Goal: Task Accomplishment & Management: Manage account settings

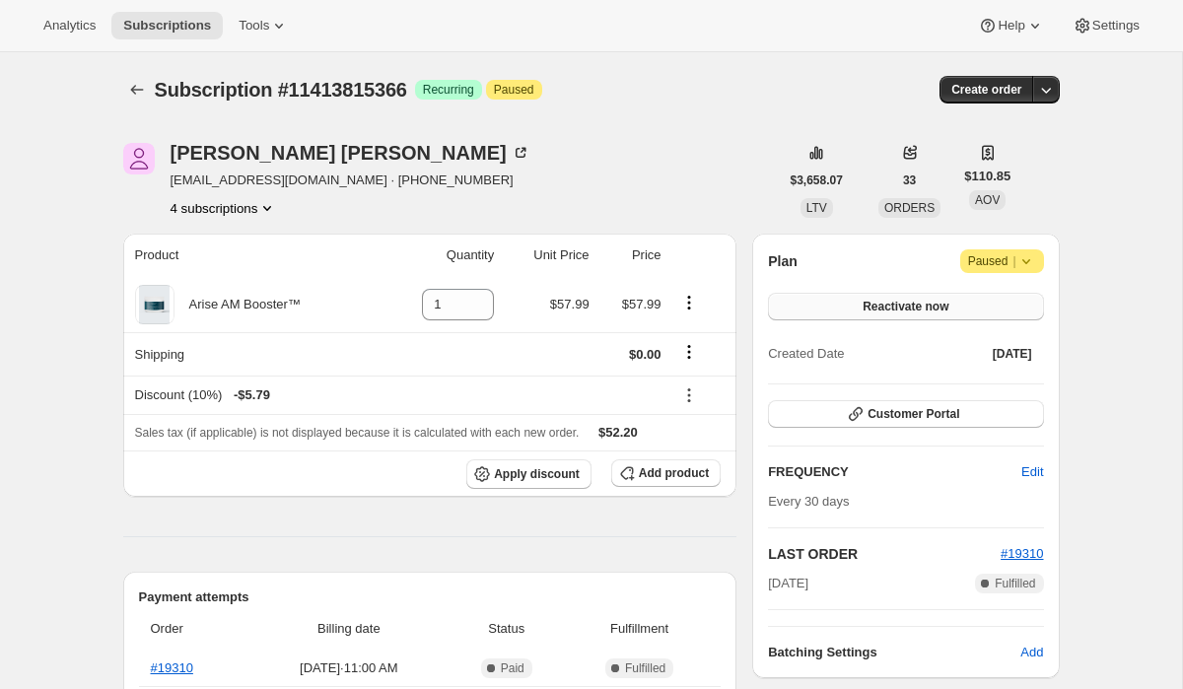
click at [910, 308] on span "Reactivate now" at bounding box center [905, 307] width 86 height 16
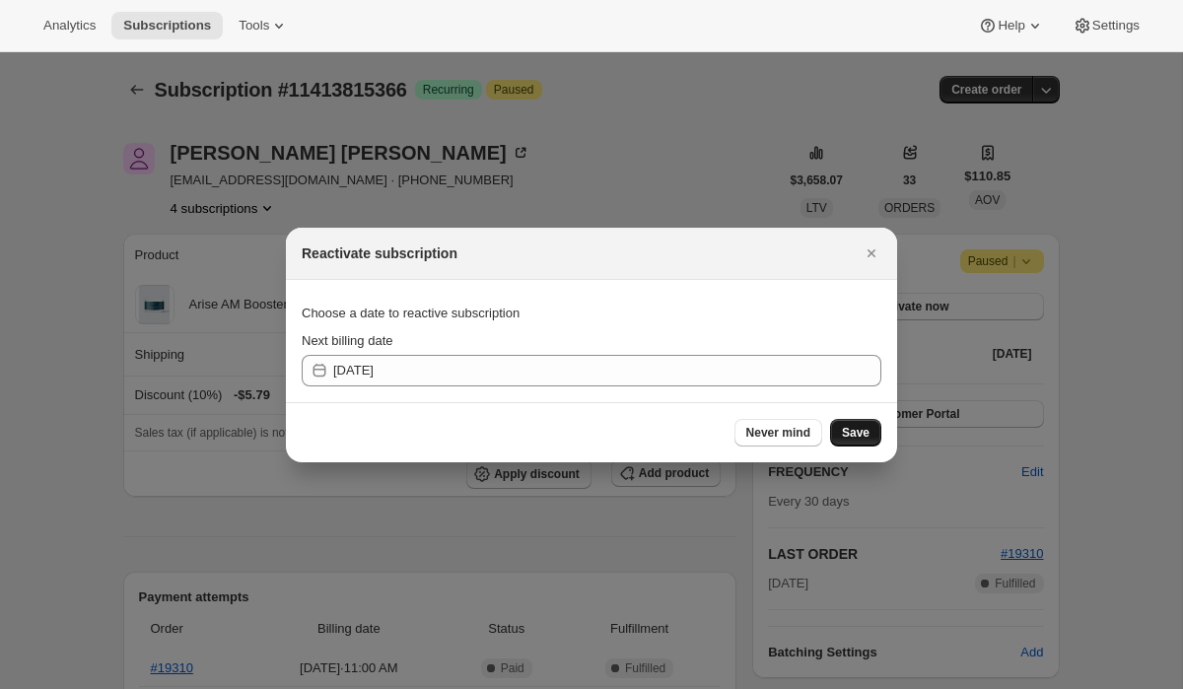
click at [857, 436] on span "Save" at bounding box center [856, 433] width 28 height 16
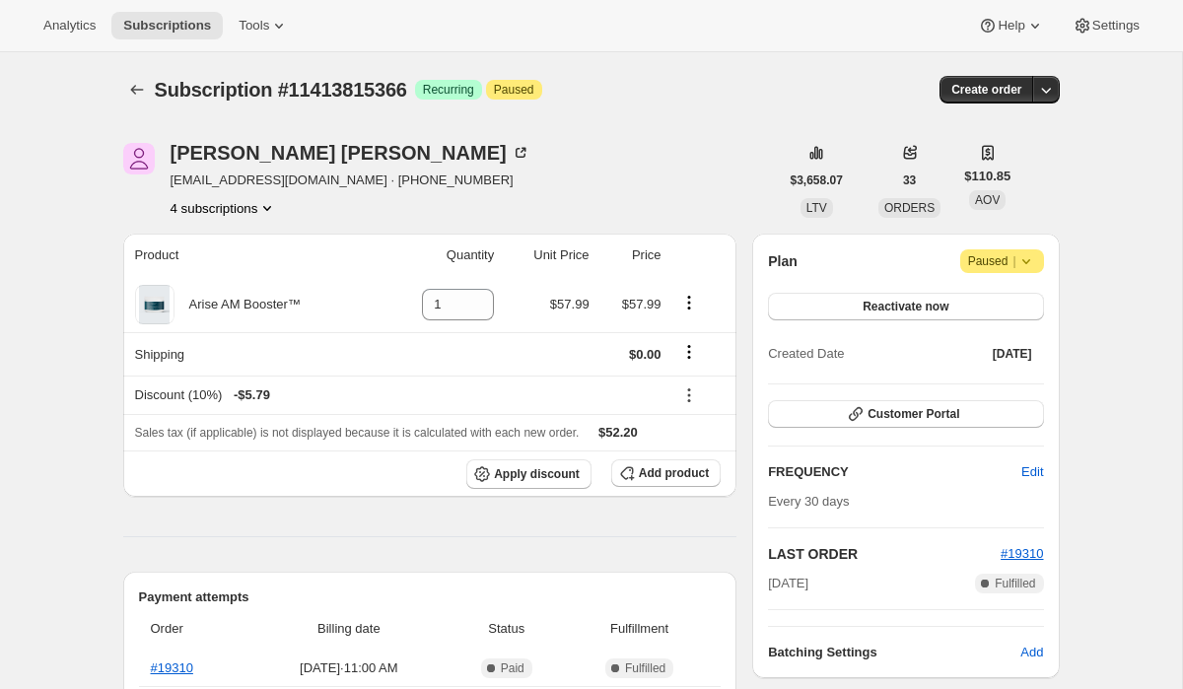
click at [1034, 263] on icon at bounding box center [1026, 261] width 20 height 20
click at [880, 304] on span "Reactivate now" at bounding box center [905, 307] width 86 height 16
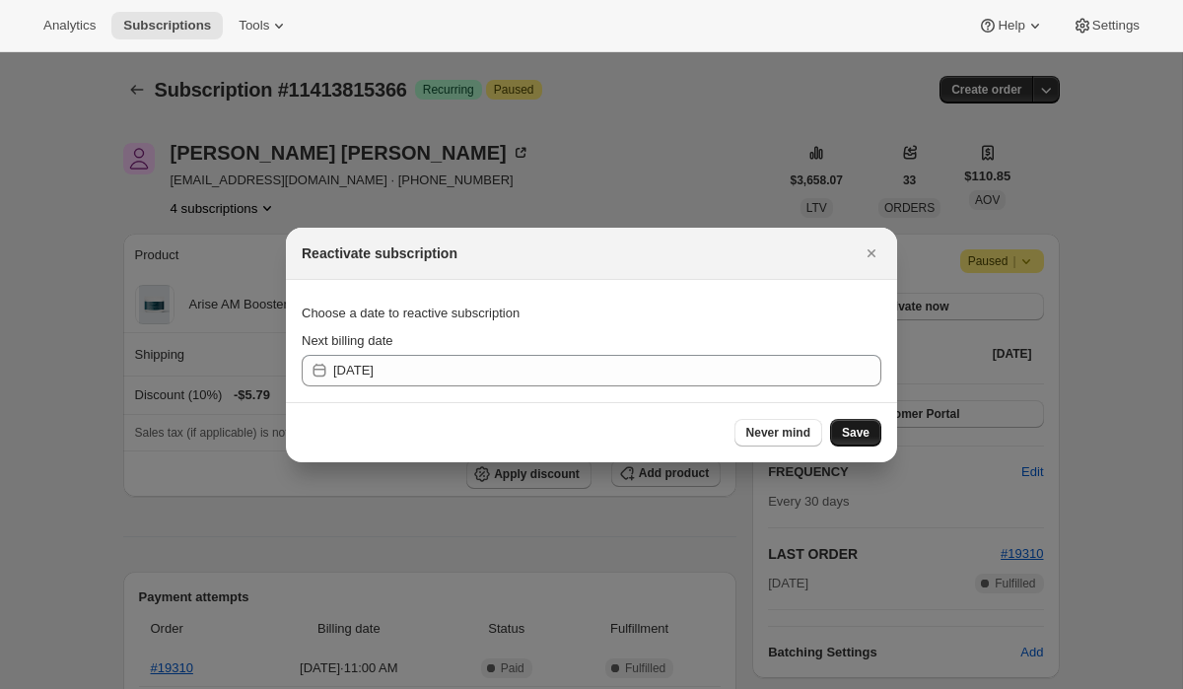
click at [857, 439] on span "Save" at bounding box center [856, 433] width 28 height 16
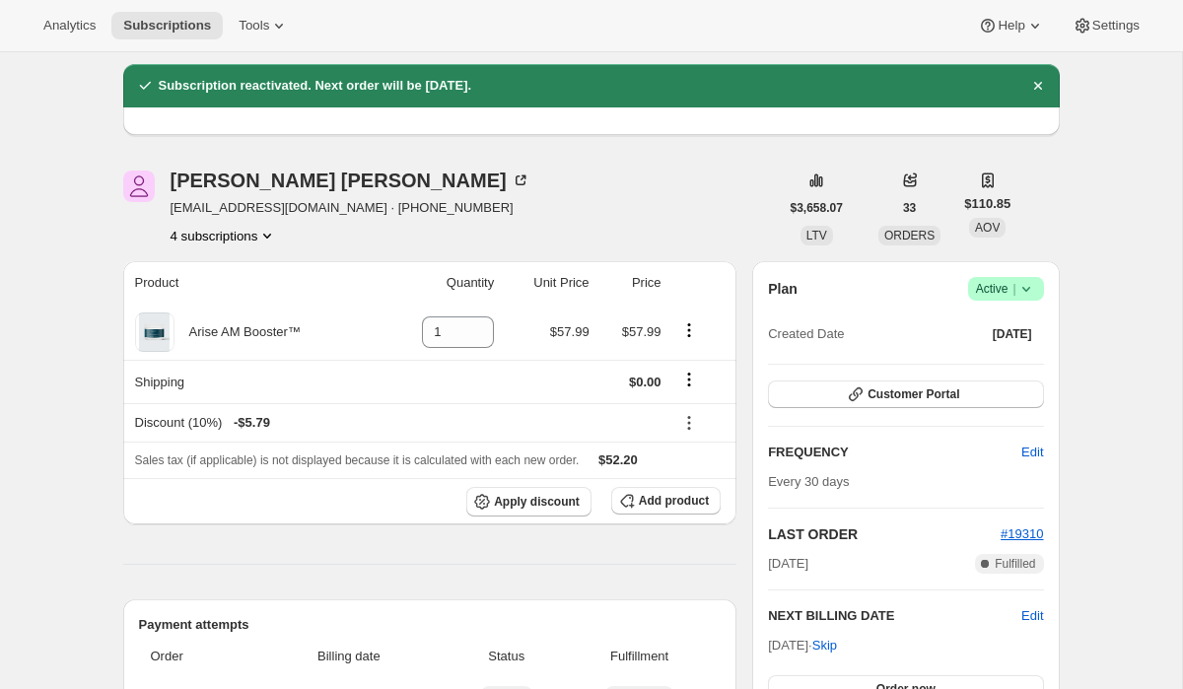
scroll to position [67, 0]
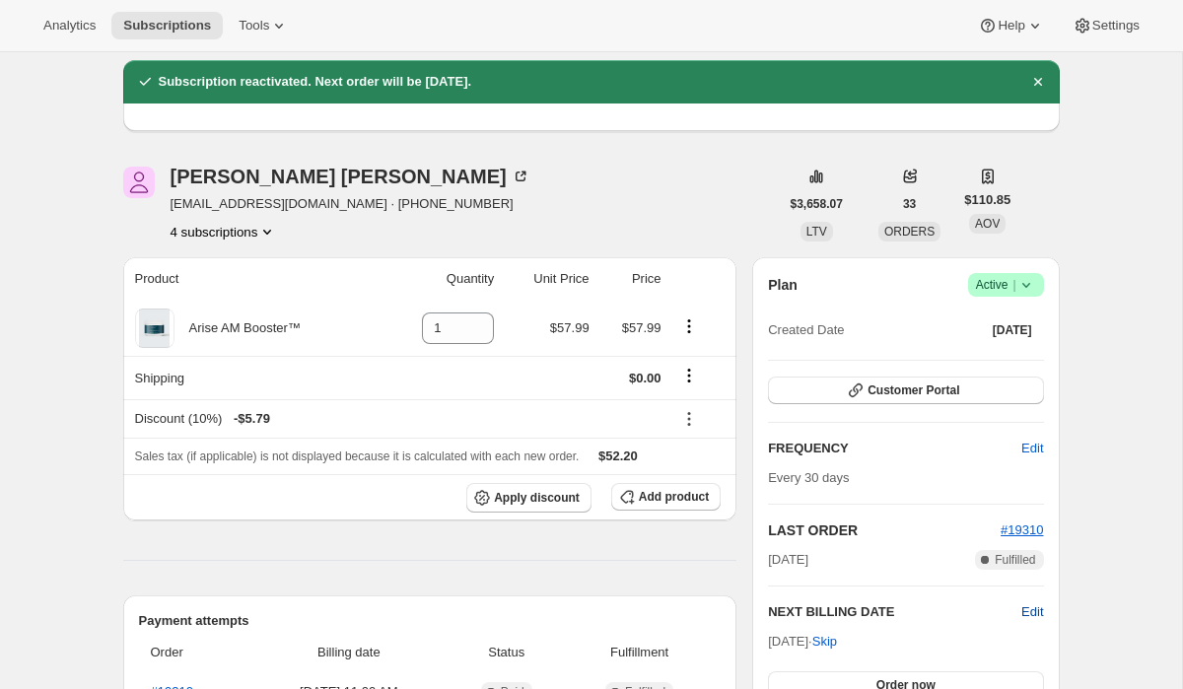
click at [1032, 614] on span "Edit" at bounding box center [1032, 612] width 22 height 20
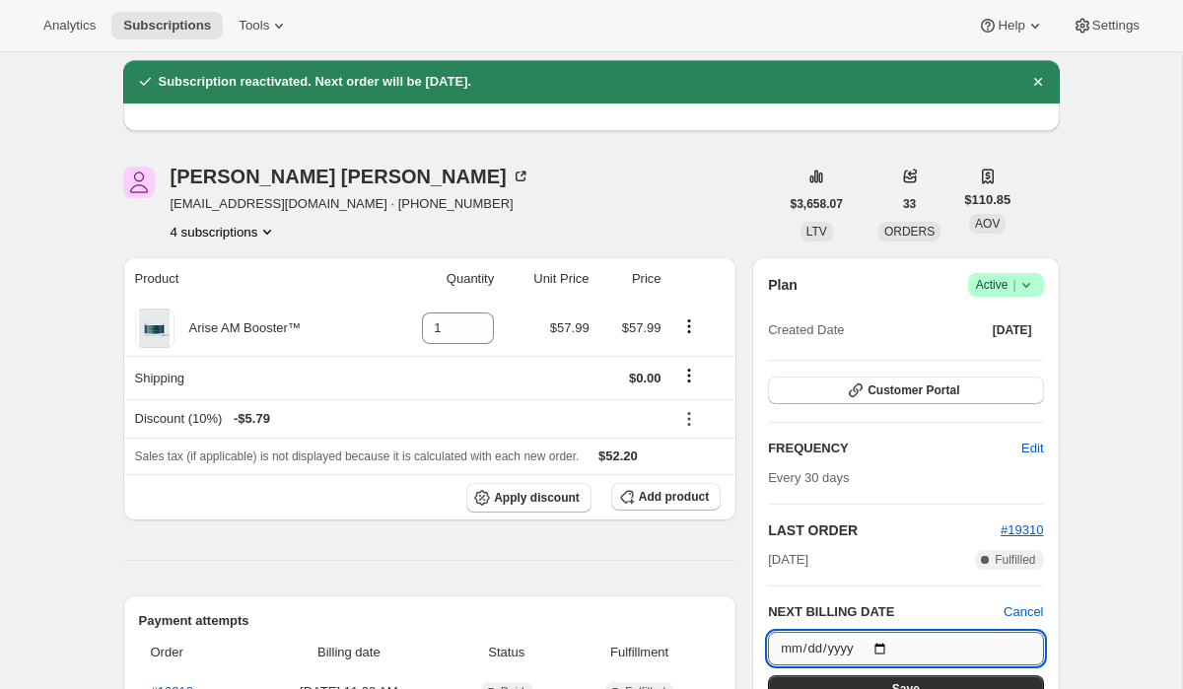
click at [884, 643] on input "[DATE]" at bounding box center [905, 649] width 275 height 34
type input "2025-10-13"
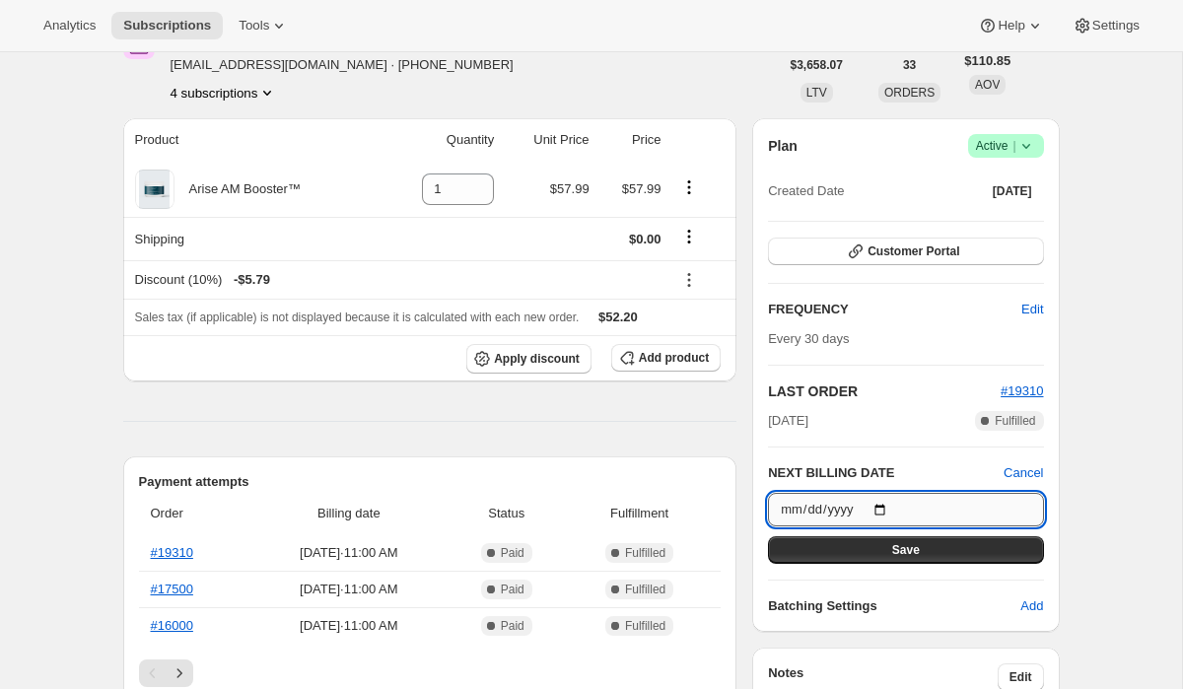
scroll to position [210, 0]
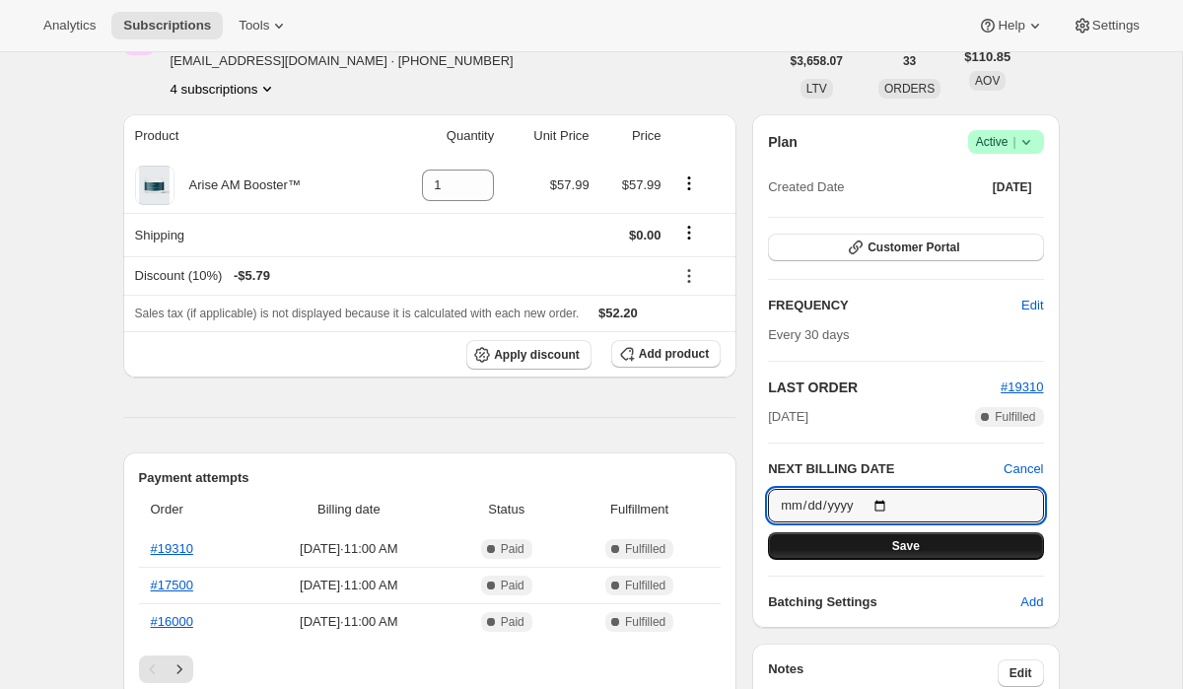
click at [908, 547] on span "Save" at bounding box center [906, 546] width 28 height 16
